Goal: Transaction & Acquisition: Download file/media

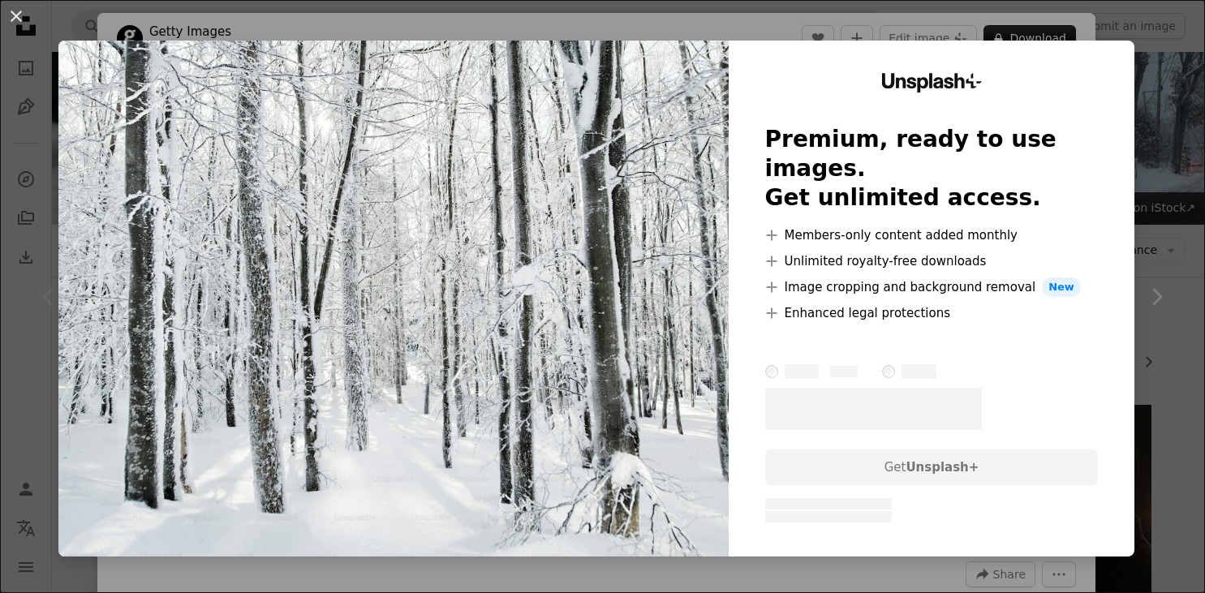
scroll to position [234, 0]
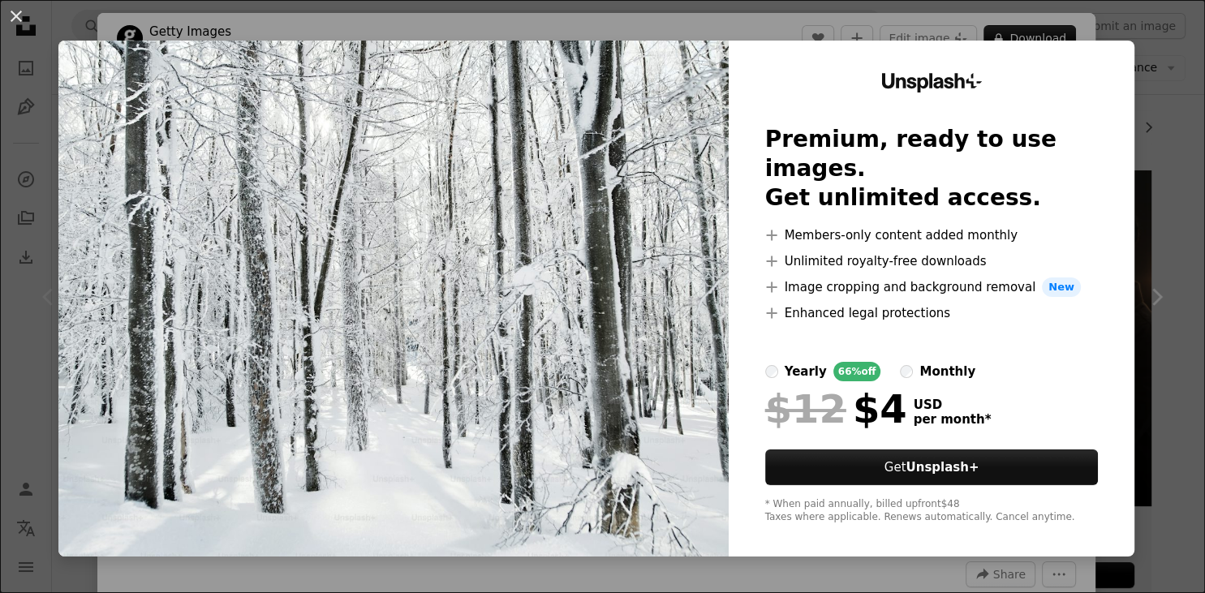
click at [459, 174] on img at bounding box center [393, 299] width 670 height 516
click at [26, 20] on button "An X shape" at bounding box center [15, 15] width 19 height 19
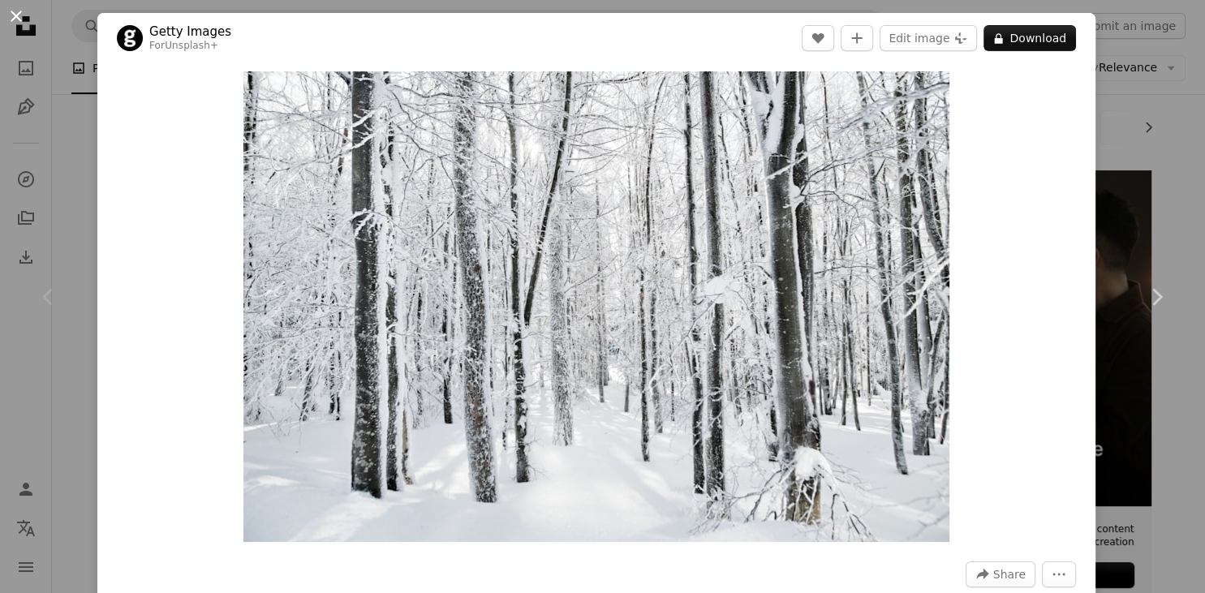
click at [21, 19] on button "An X shape" at bounding box center [15, 15] width 19 height 19
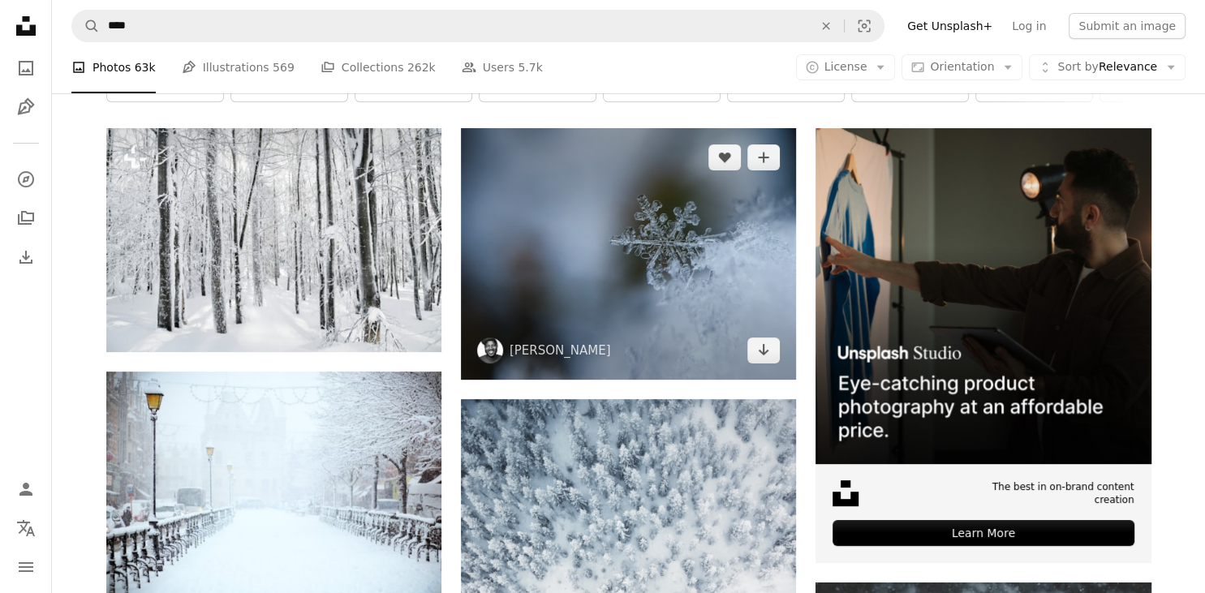
scroll to position [276, 0]
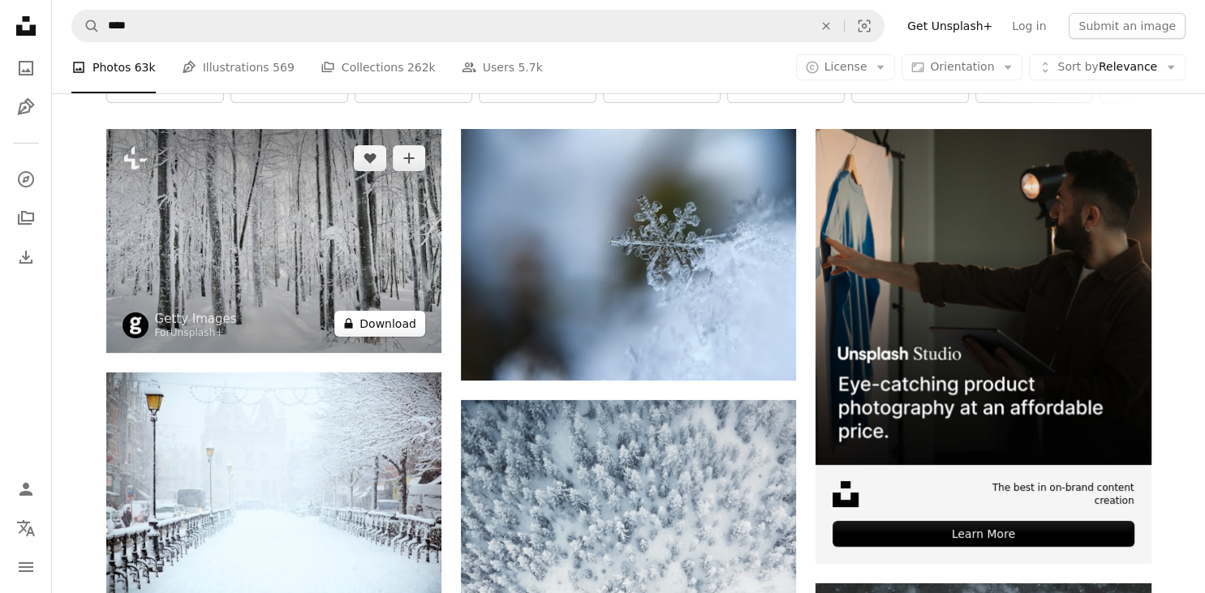
click at [400, 318] on button "A lock Download" at bounding box center [379, 324] width 91 height 26
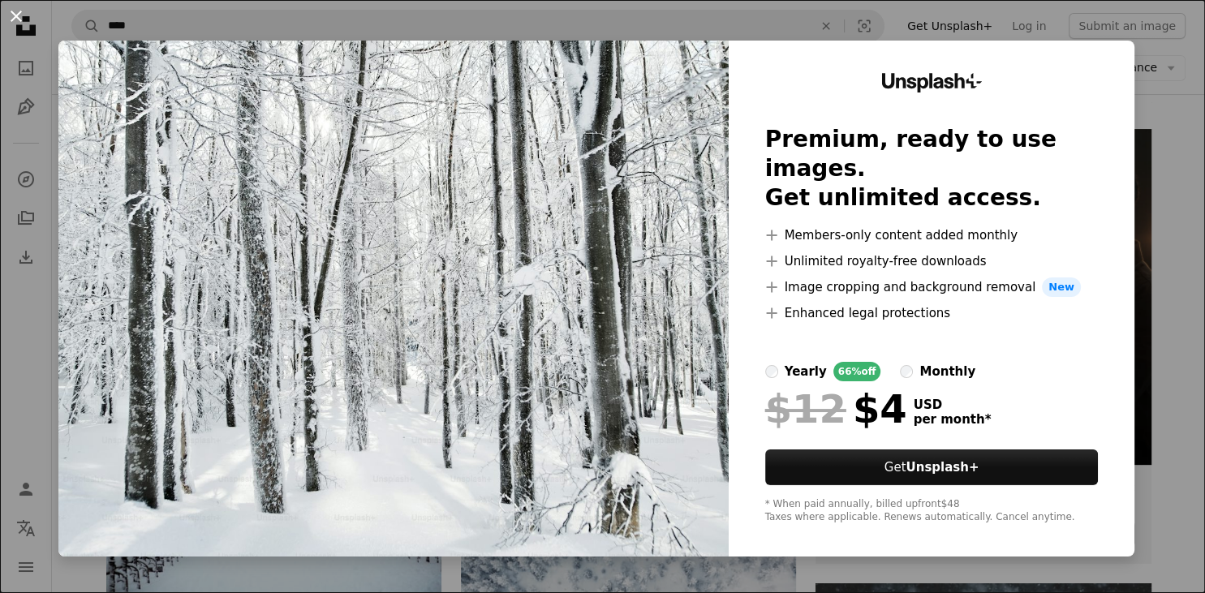
click at [19, 15] on button "An X shape" at bounding box center [15, 15] width 19 height 19
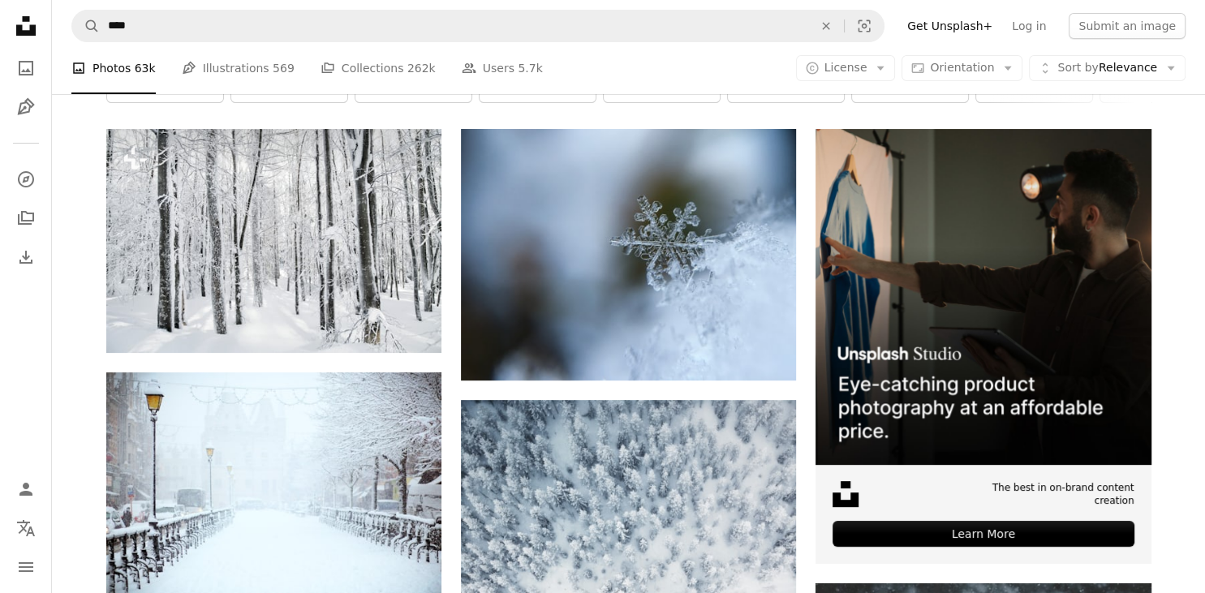
scroll to position [276, 0]
